Goal: Find specific page/section: Find specific page/section

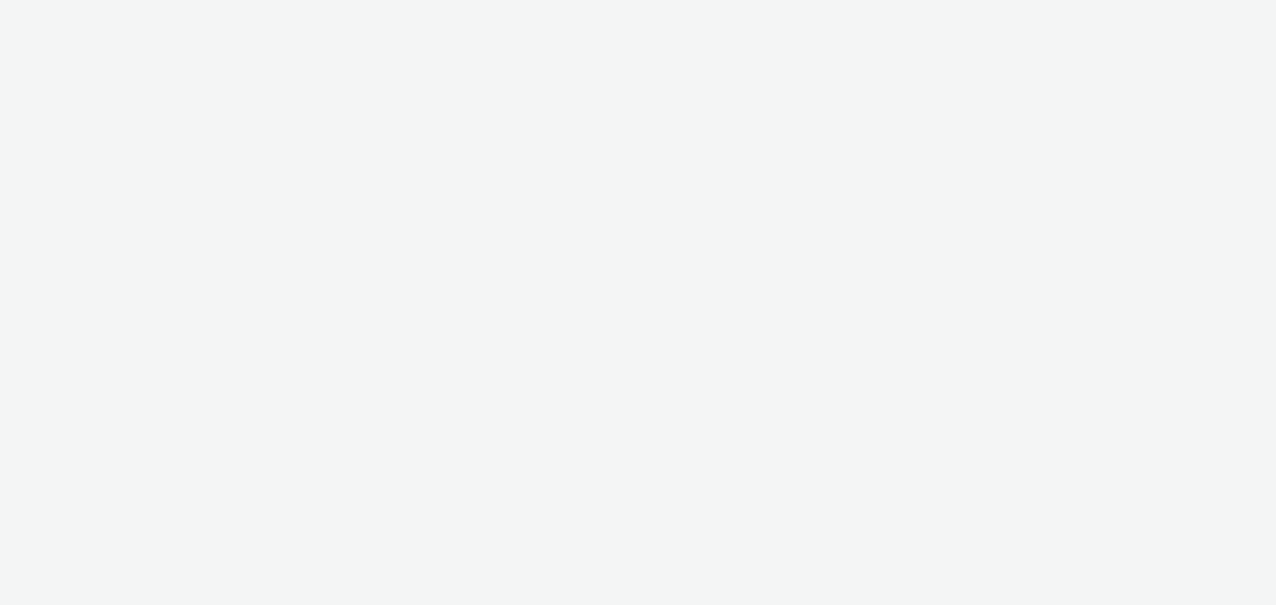
select select "3accb258-2b8e-4def-9b79-8de5f579532c"
select select "524f9a1d-b733-413f-91db-710ee3173a22"
select select "3accb258-2b8e-4def-9b79-8de5f579532c"
select select "524f9a1d-b733-413f-91db-710ee3173a22"
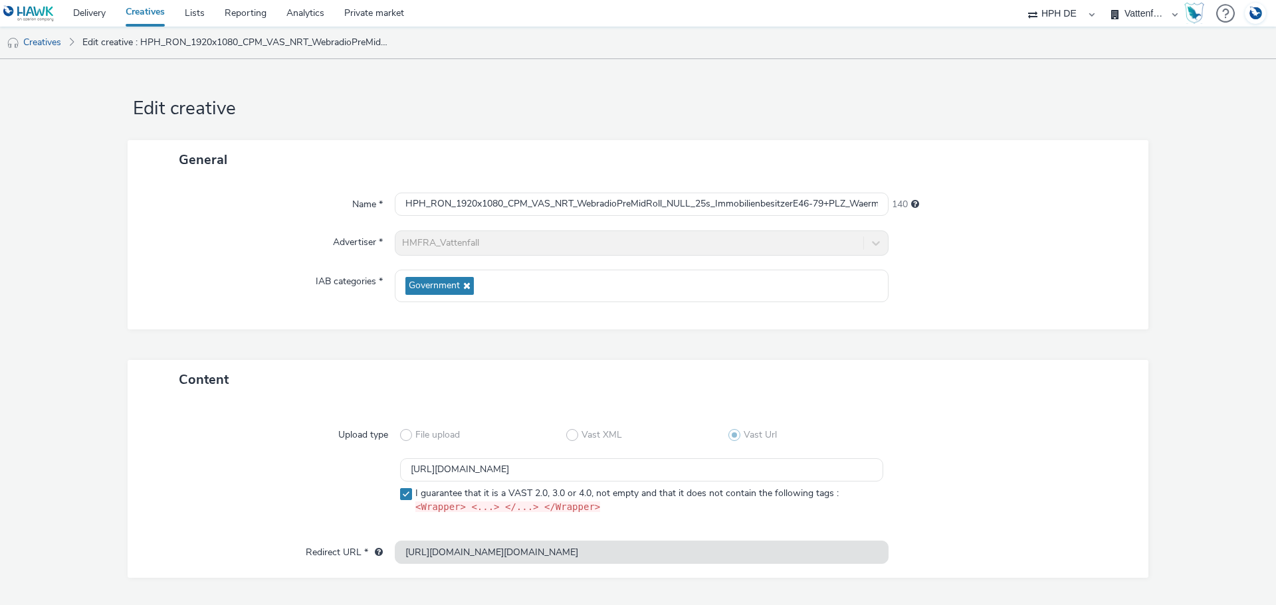
click at [1092, 17] on div "AZERION AZERION SURVEYS Broadaly comtogether Contrast Crossvertise Data Zulu Gm…" at bounding box center [1061, 13] width 80 height 27
click at [1074, 13] on select "AZERION AZERION SURVEYS Broadaly comtogether Contrast Crossvertise Data Zulu Gm…" at bounding box center [1061, 13] width 80 height 27
click at [1056, 15] on select "AZERION AZERION SURVEYS Broadaly comtogether Contrast Crossvertise Data Zulu Gm…" at bounding box center [1061, 13] width 80 height 27
select select "a1548b1e-0fde-418e-992c-2e089afb3761"
click at [1101, 0] on select "AZERION AZERION SURVEYS Broadaly comtogether Contrast Crossvertise Data Zulu Gm…" at bounding box center [1061, 13] width 80 height 27
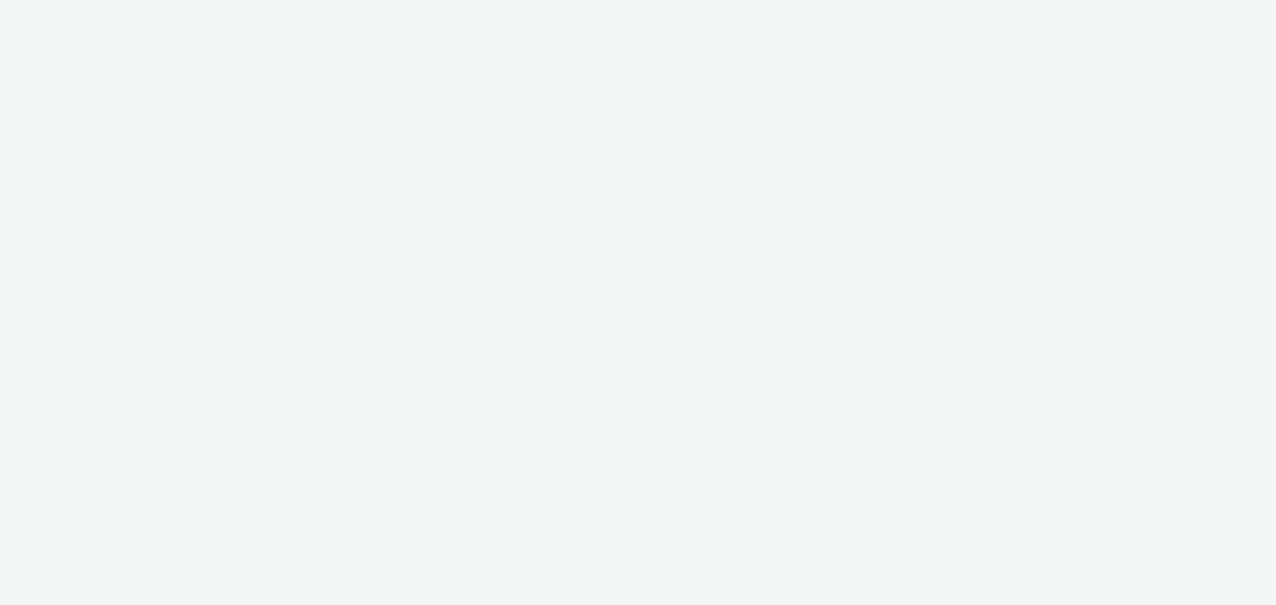
select select "a1548b1e-0fde-418e-992c-2e089afb3761"
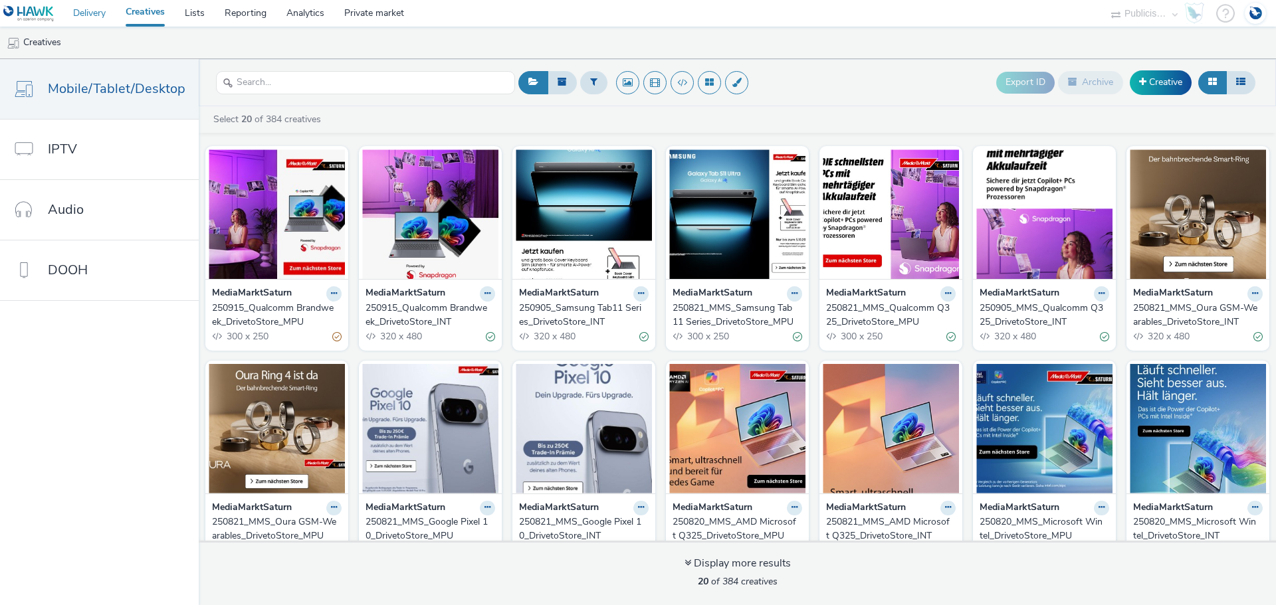
click at [94, 15] on link "Delivery" at bounding box center [89, 13] width 52 height 27
